Goal: Task Accomplishment & Management: Manage account settings

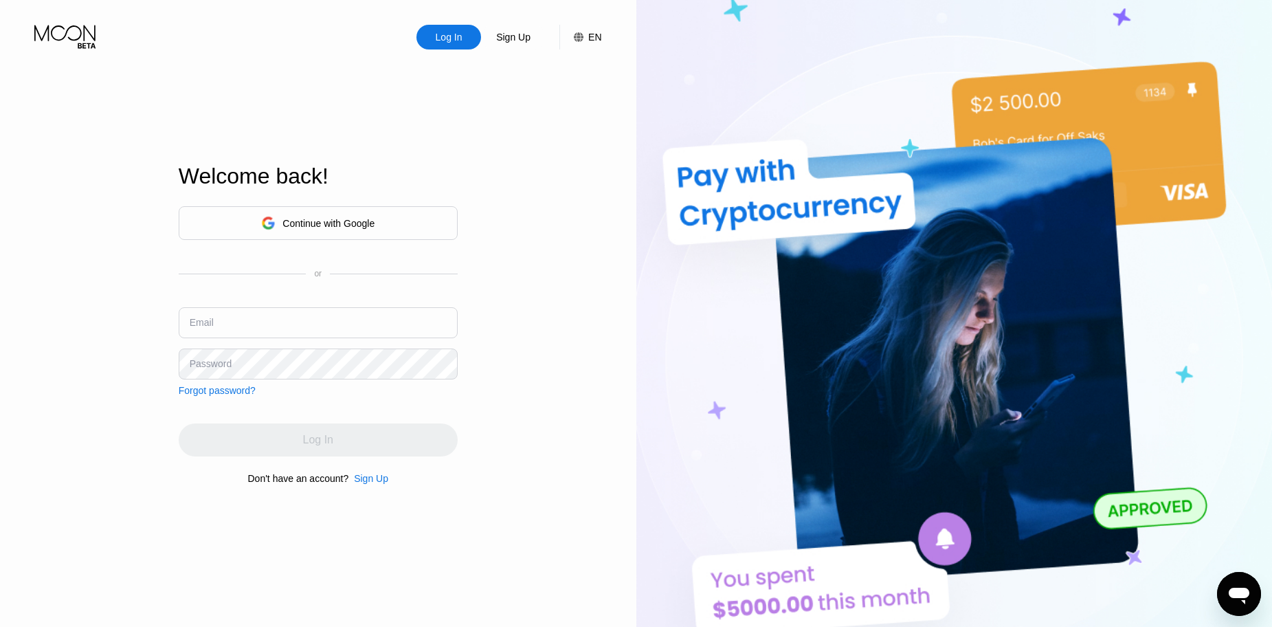
click at [309, 212] on div "Continue with Google" at bounding box center [317, 222] width 113 height 21
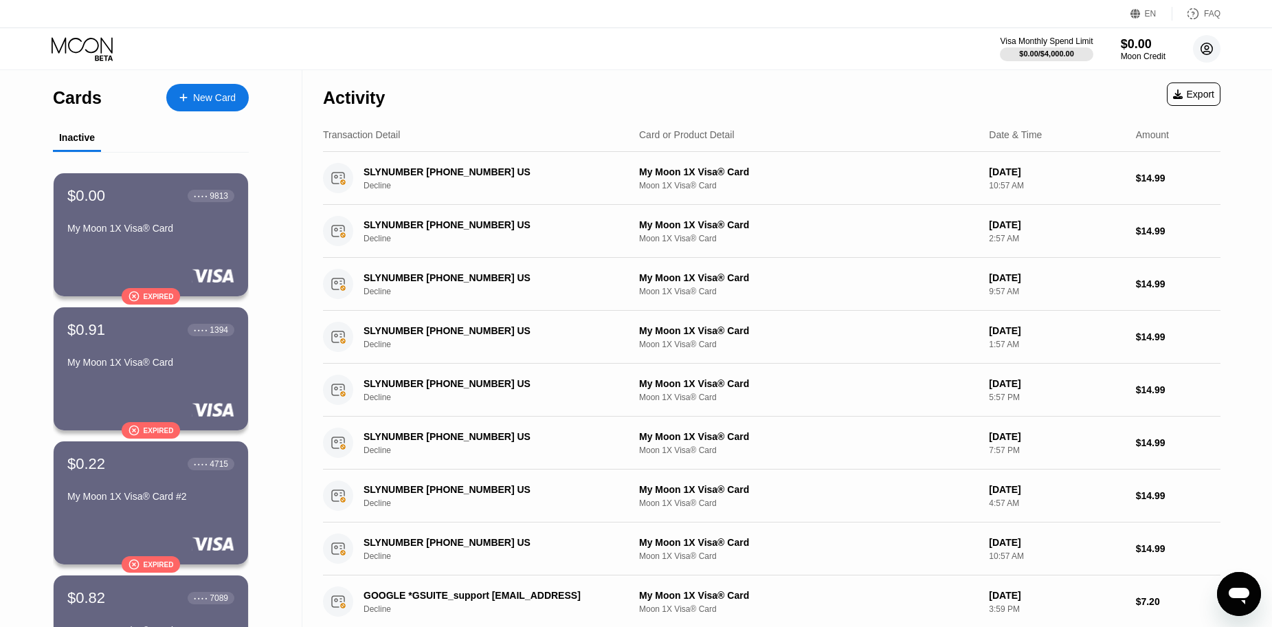
click at [1208, 54] on icon at bounding box center [1206, 48] width 27 height 27
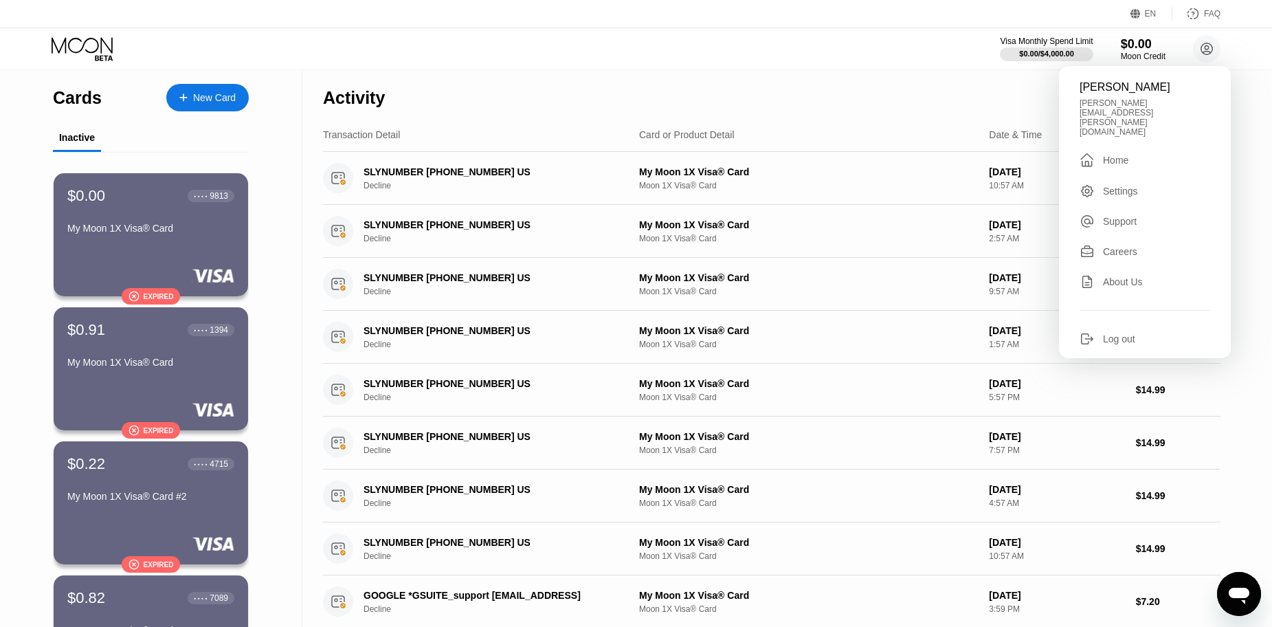
click at [1130, 333] on div "Log out" at bounding box center [1119, 338] width 32 height 11
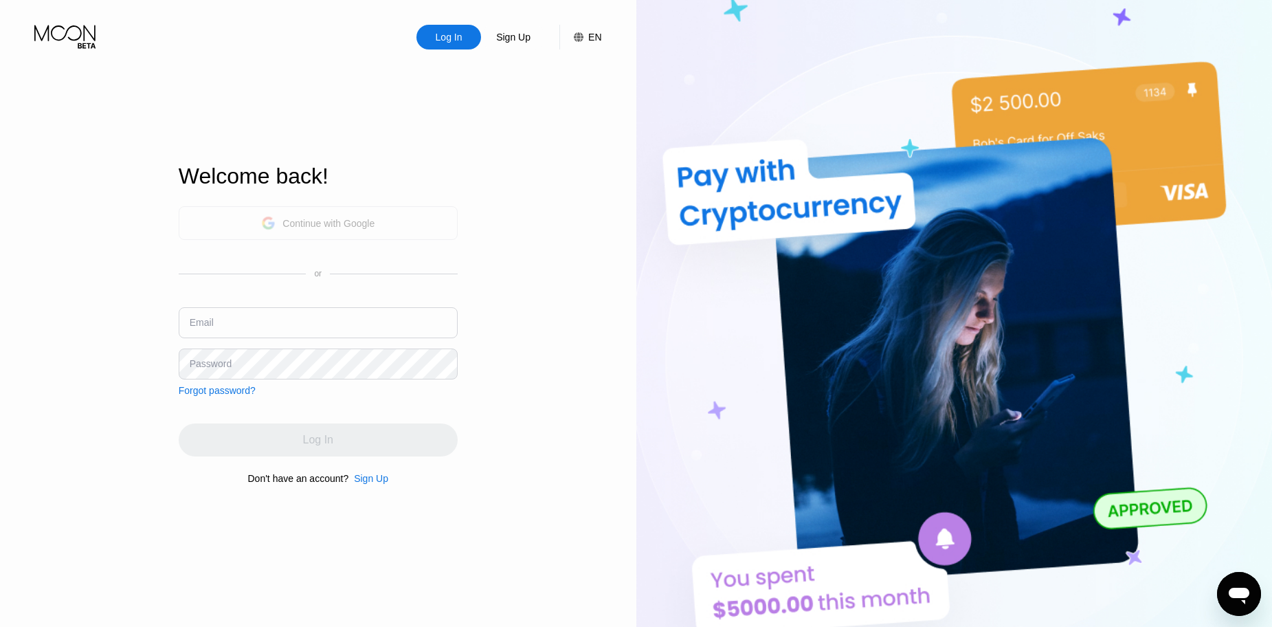
click at [328, 212] on div "Continue with Google" at bounding box center [317, 222] width 113 height 21
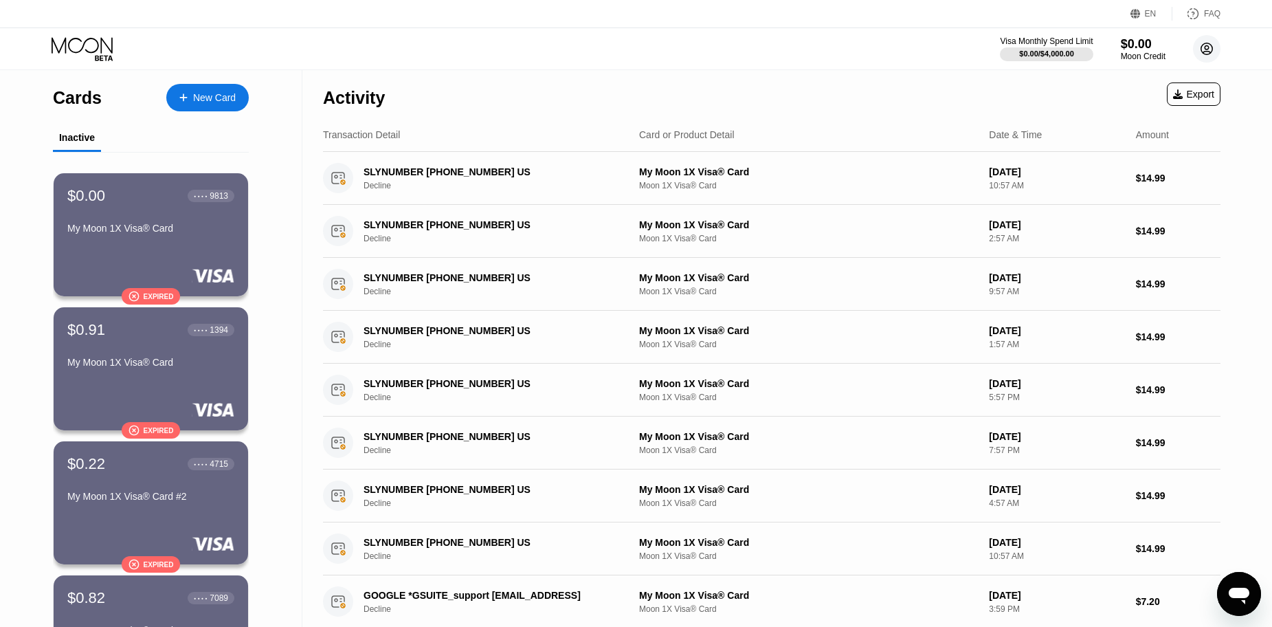
click at [1207, 52] on circle at bounding box center [1206, 48] width 27 height 27
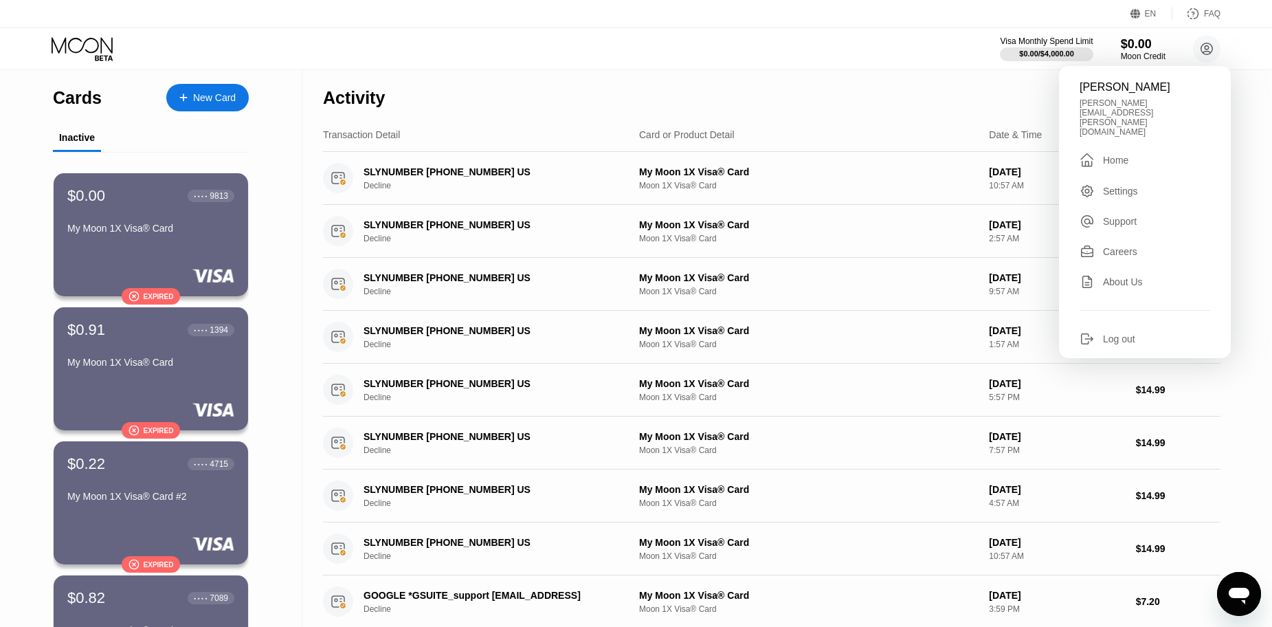
click at [1125, 333] on div "Log out" at bounding box center [1119, 338] width 32 height 11
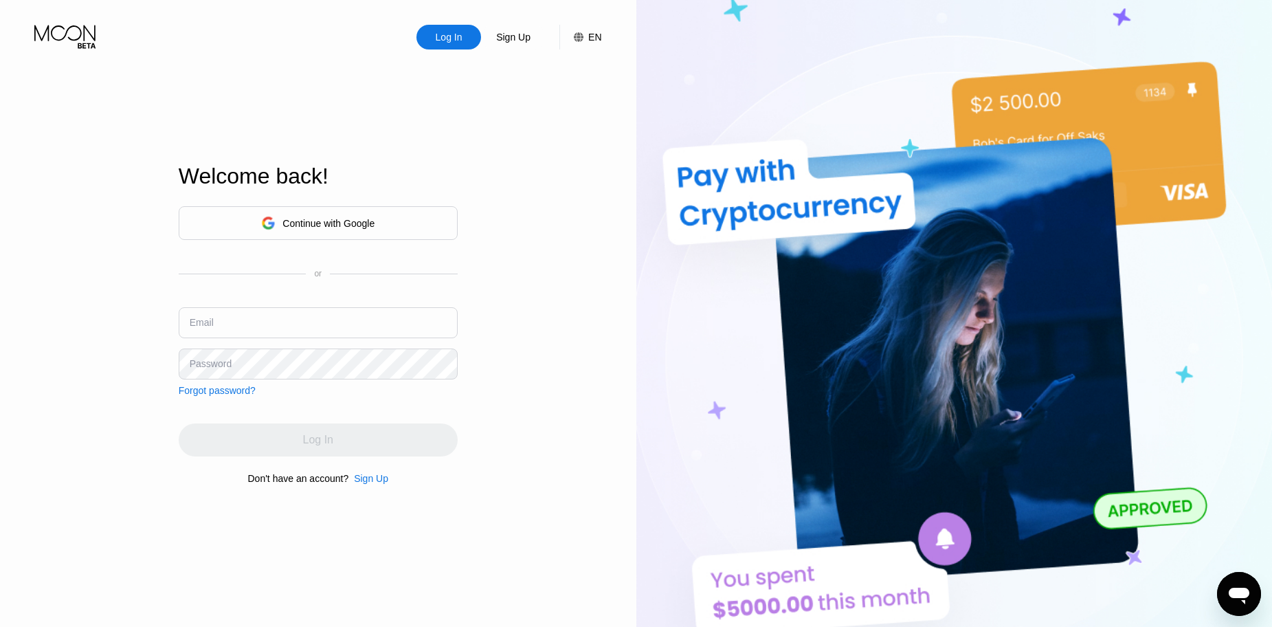
click at [303, 229] on div "Continue with Google" at bounding box center [317, 222] width 113 height 21
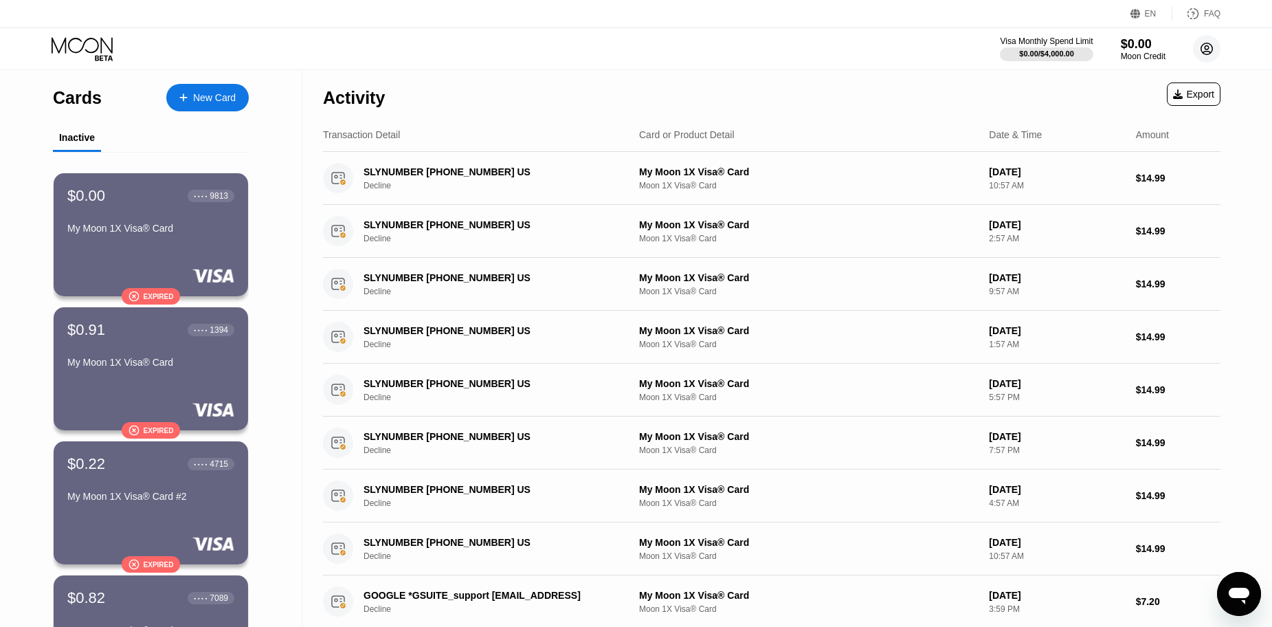
click at [1211, 47] on circle at bounding box center [1206, 48] width 27 height 27
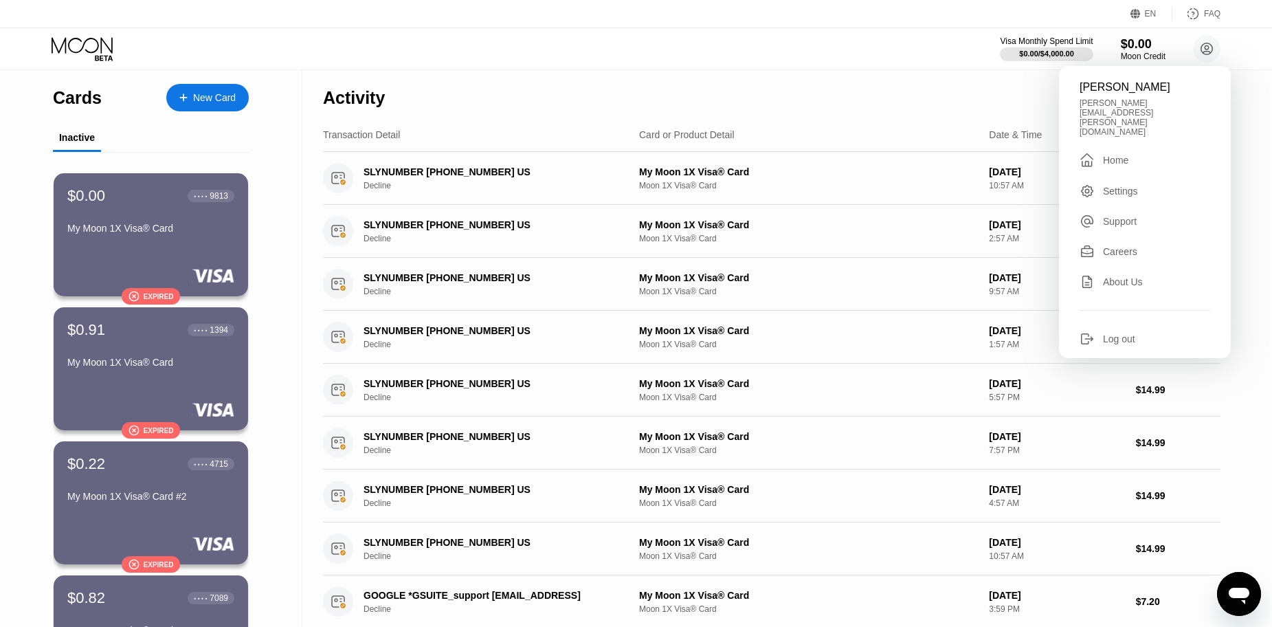
click at [1150, 331] on div "Log out" at bounding box center [1144, 338] width 131 height 15
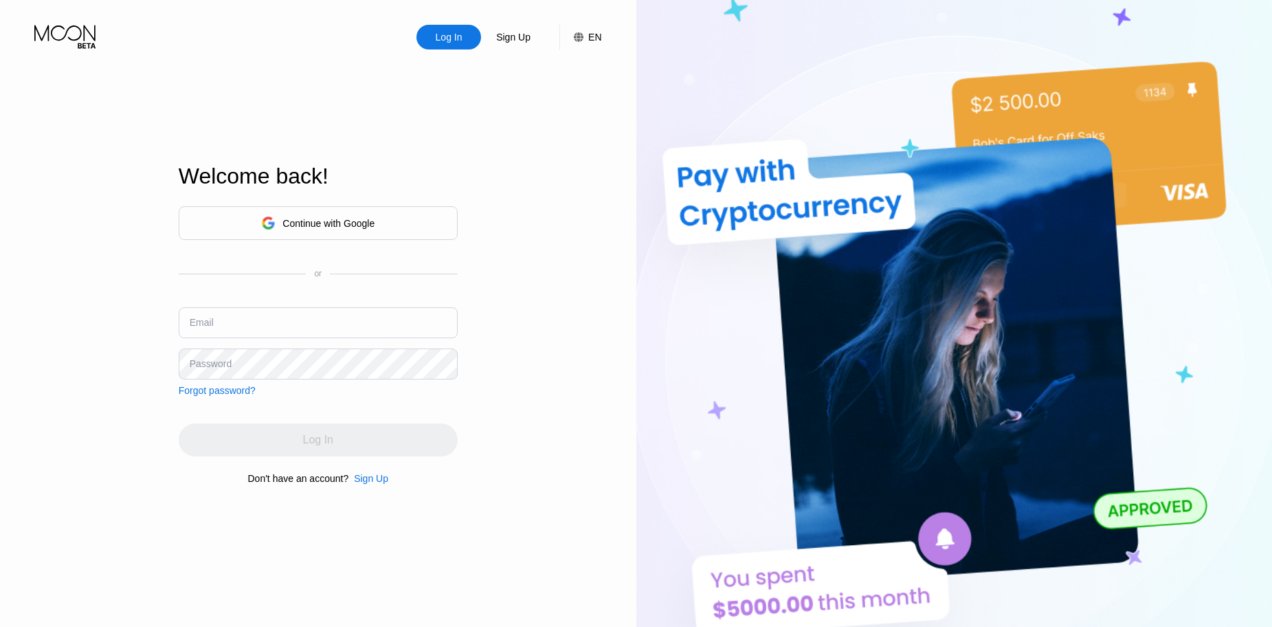
click at [372, 150] on div "Welcome back! Continue with Google or Email Password Forgot password? Log In Do…" at bounding box center [318, 323] width 279 height 689
click at [290, 225] on div "Continue with Google" at bounding box center [328, 223] width 92 height 11
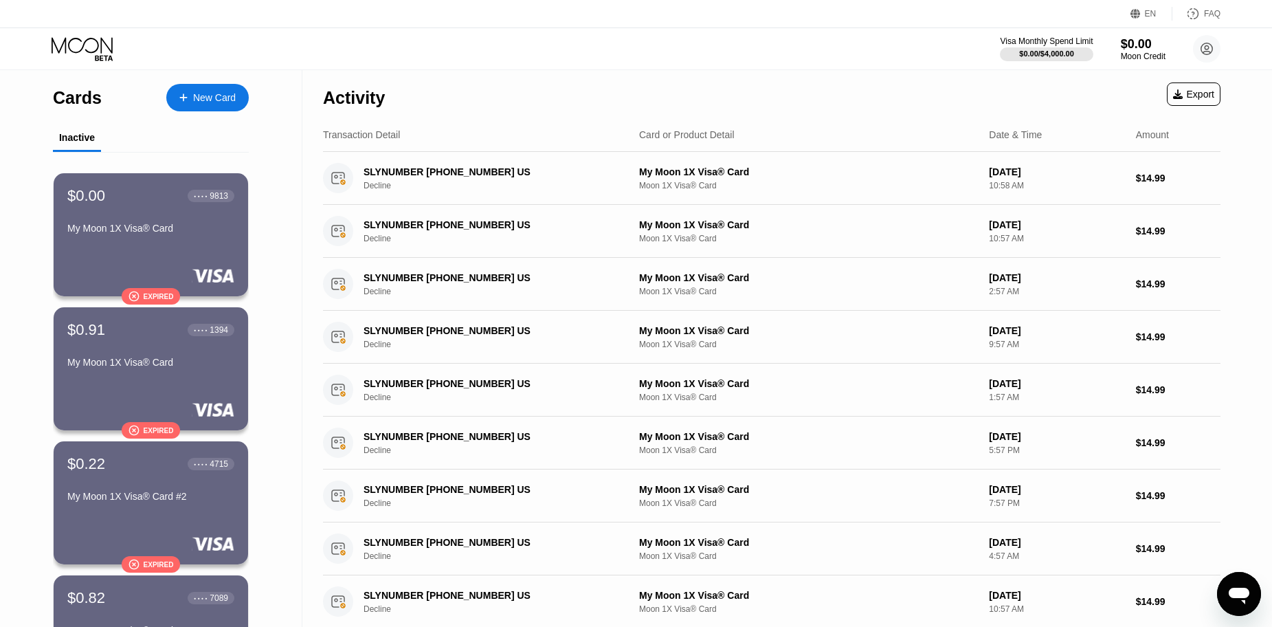
click at [1209, 53] on circle at bounding box center [1206, 48] width 27 height 27
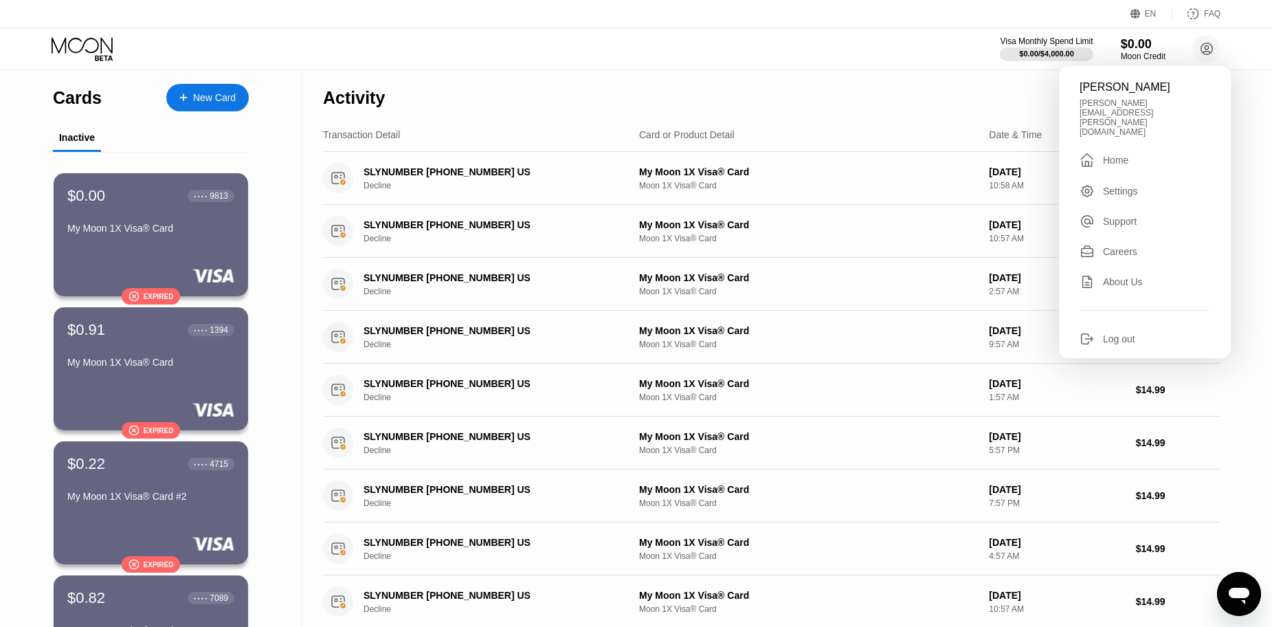
click at [1128, 333] on div "Log out" at bounding box center [1119, 338] width 32 height 11
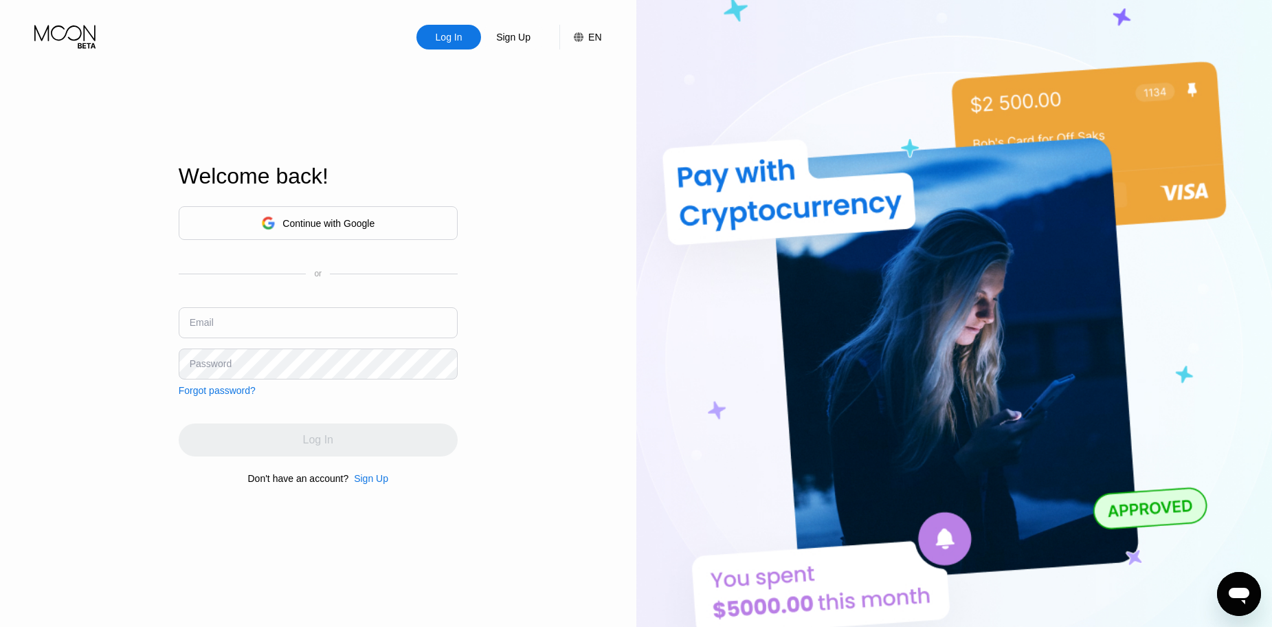
click at [583, 99] on div "Log In Sign Up EN Language Select an item Save Welcome back! Continue with Goog…" at bounding box center [318, 344] width 636 height 689
